Goal: Navigation & Orientation: Find specific page/section

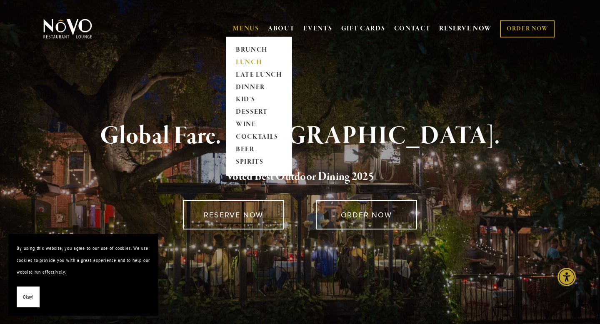
click at [250, 60] on link "LUNCH" at bounding box center [259, 62] width 52 height 12
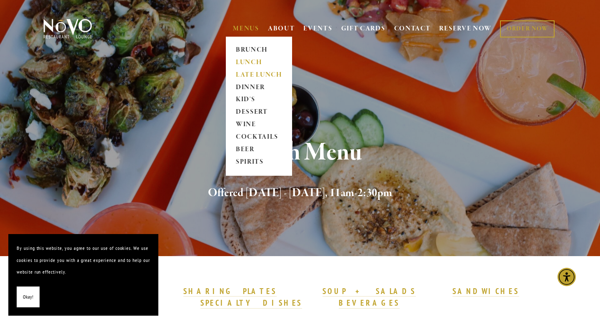
click at [239, 76] on link "LATE LUNCH" at bounding box center [259, 75] width 52 height 12
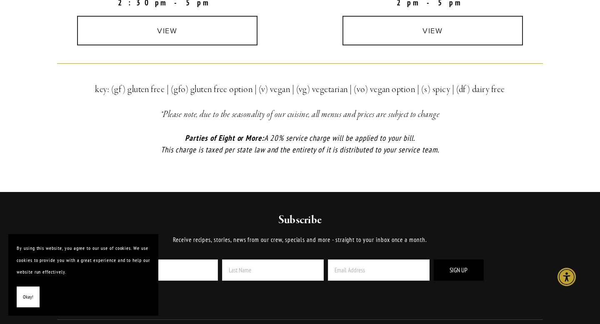
scroll to position [317, 0]
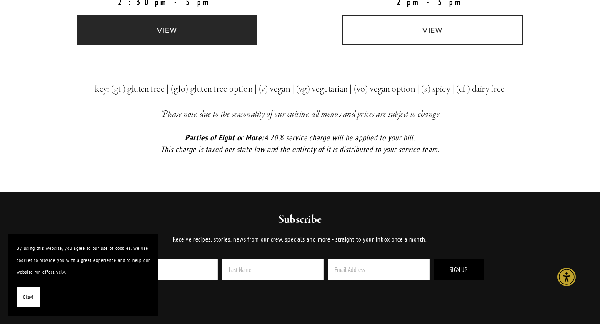
click at [172, 37] on link "view" at bounding box center [167, 30] width 181 height 30
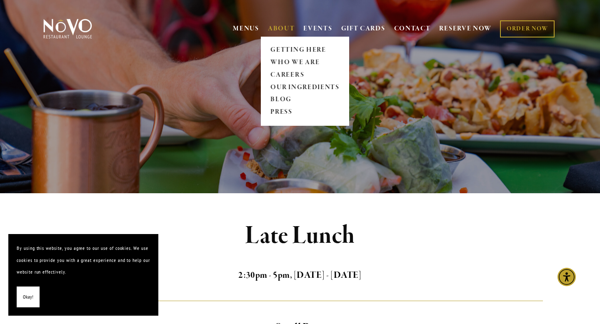
click at [279, 27] on link "ABOUT" at bounding box center [281, 29] width 27 height 8
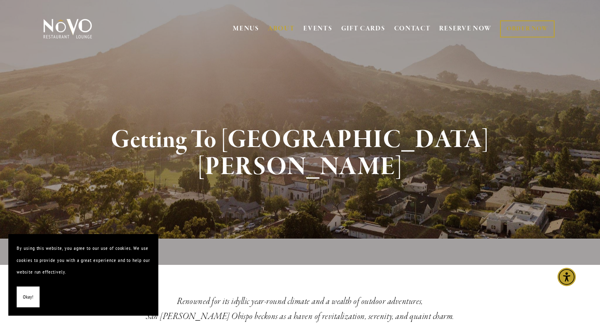
click at [72, 34] on img at bounding box center [68, 28] width 52 height 21
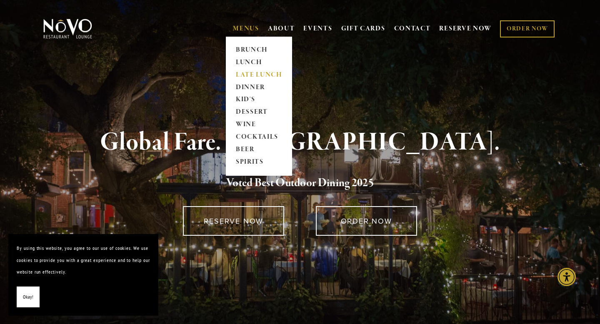
click at [257, 73] on link "LATE LUNCH" at bounding box center [259, 75] width 52 height 12
